Goal: Navigation & Orientation: Understand site structure

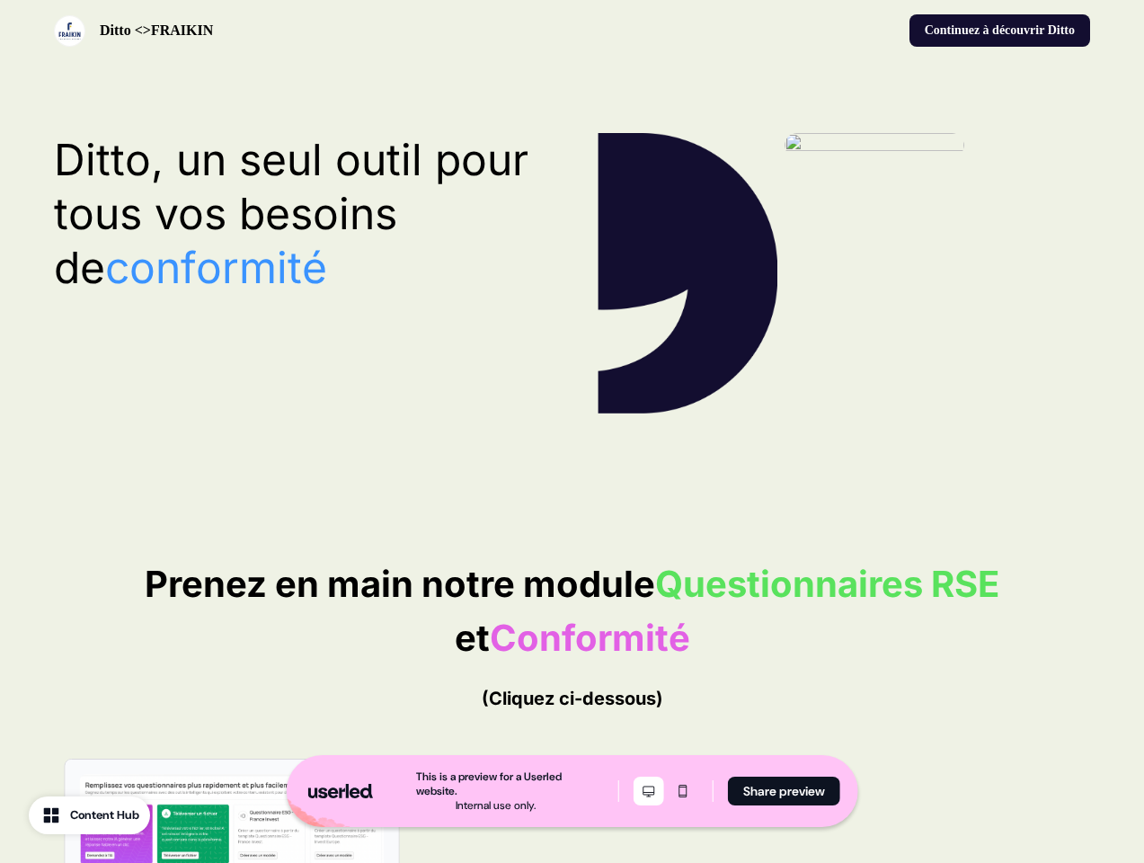
click at [646, 791] on icon "Desktop mode" at bounding box center [649, 790] width 22 height 14
click at [680, 791] on icon "Mobile mode" at bounding box center [683, 790] width 22 height 14
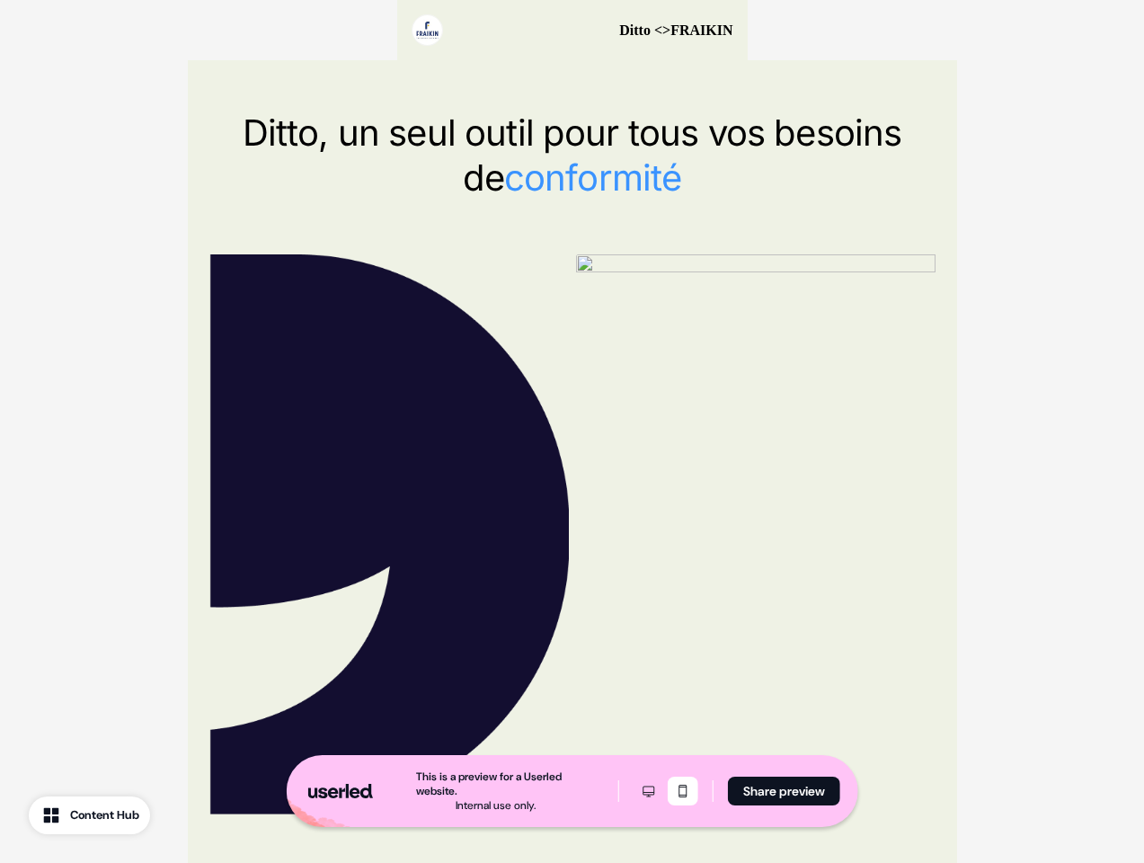
click at [783, 791] on button "Share preview" at bounding box center [784, 790] width 112 height 29
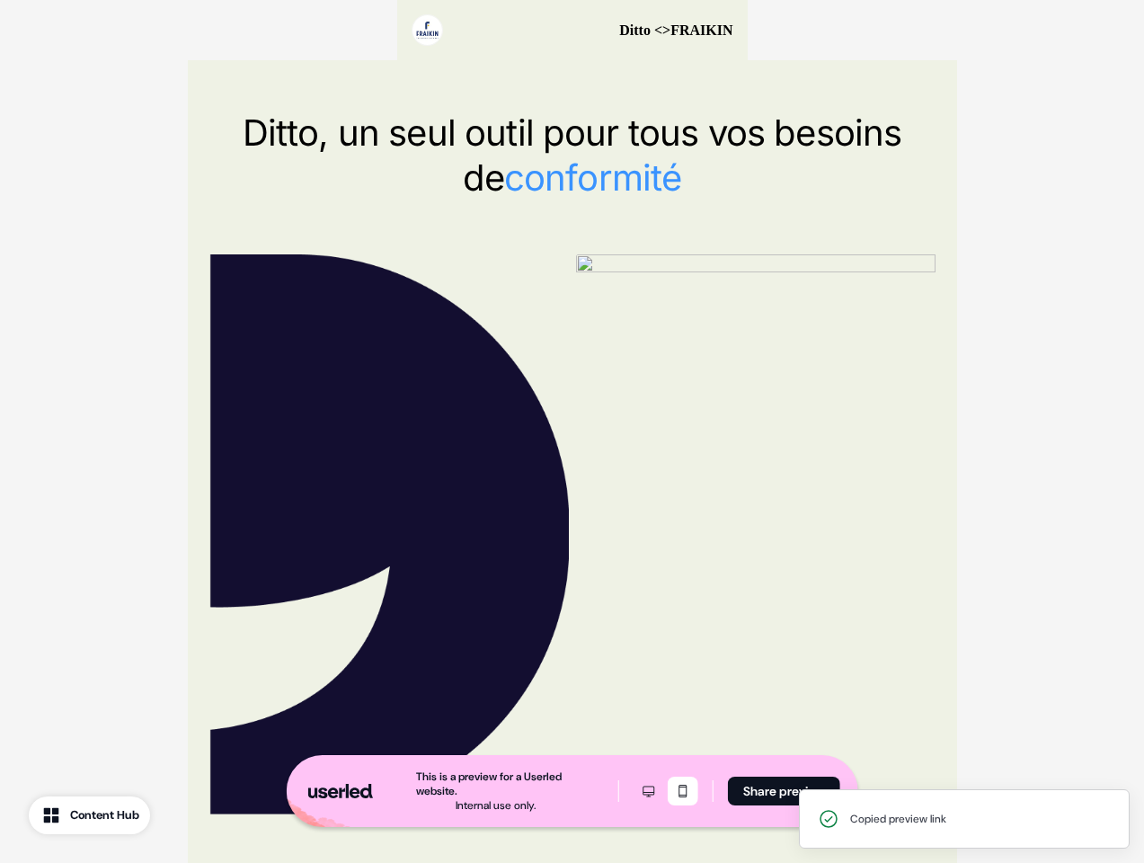
click at [571, 31] on div "Ditto <>FRAIKIN" at bounding box center [572, 30] width 350 height 60
click at [571, 273] on div at bounding box center [572, 534] width 726 height 560
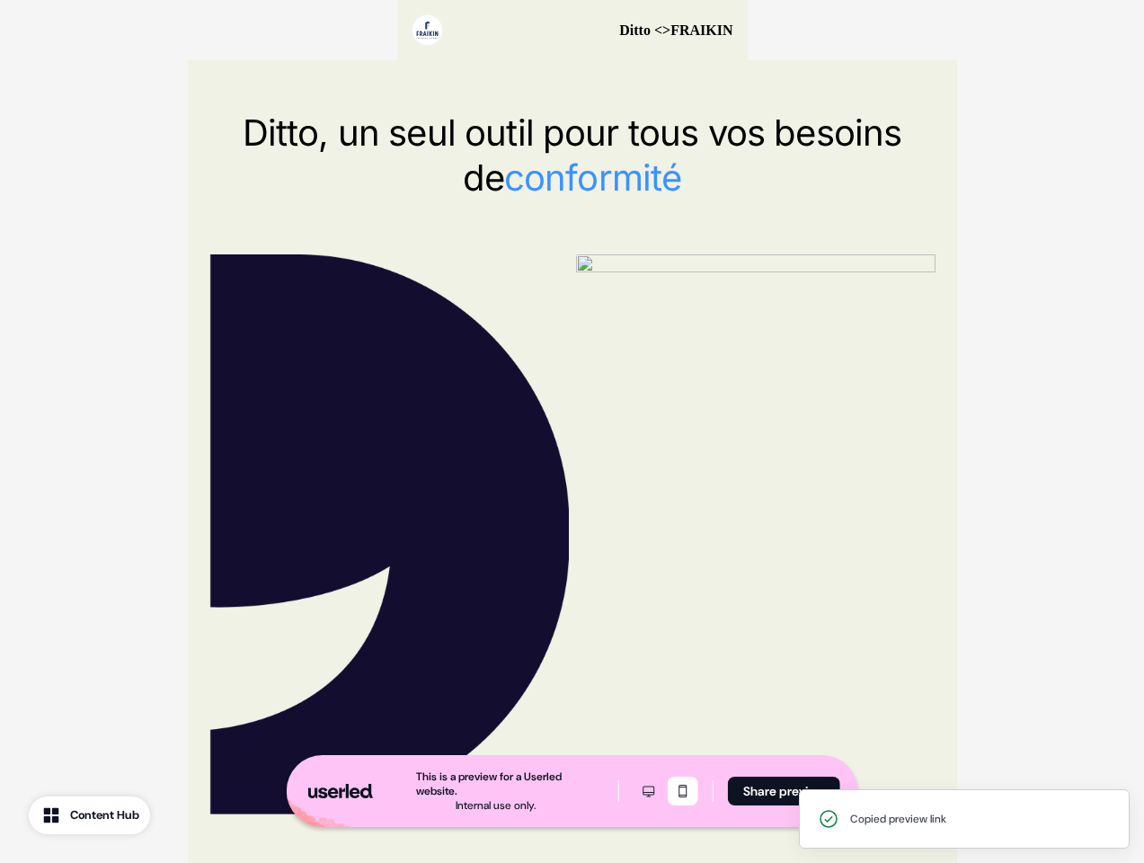
click at [300, 214] on div "Ditto, un seul outil pour tous vos besoins de conformité" at bounding box center [572, 462] width 769 height 804
click at [844, 273] on img at bounding box center [755, 266] width 359 height 24
